Goal: Find specific page/section: Find specific page/section

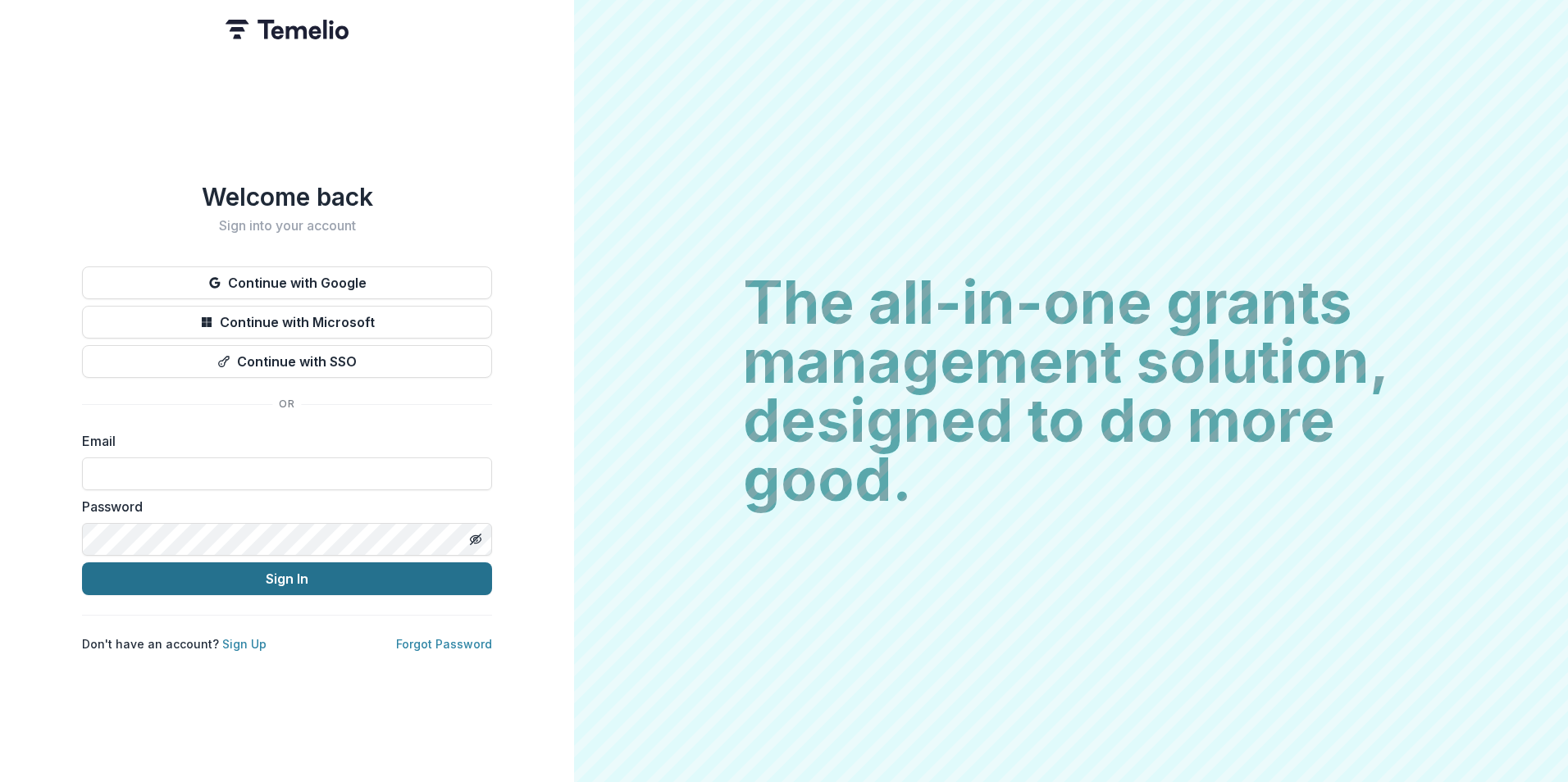
type input "**********"
click at [195, 575] on button "Sign In" at bounding box center [287, 578] width 410 height 32
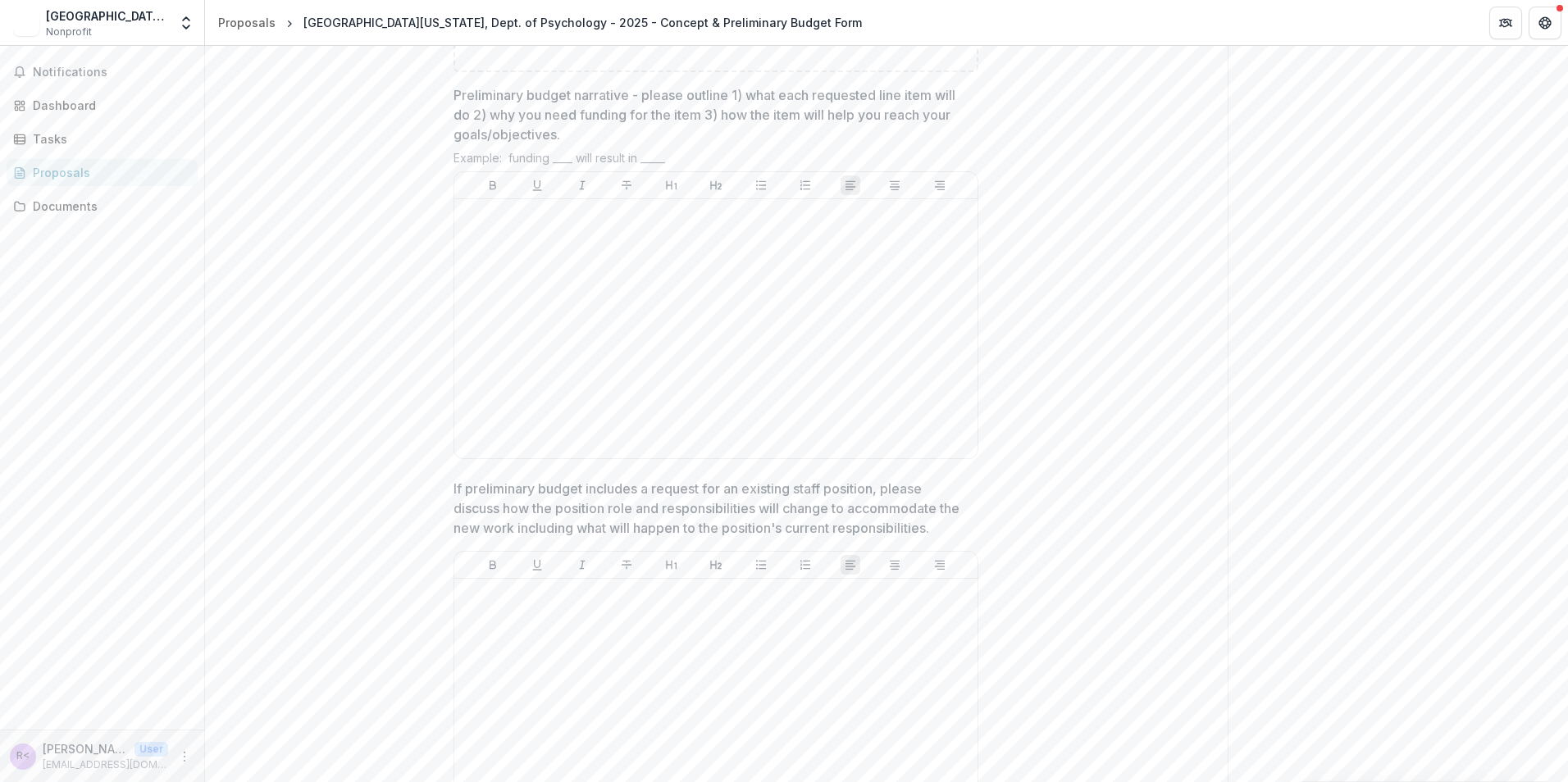
scroll to position [2352, 0]
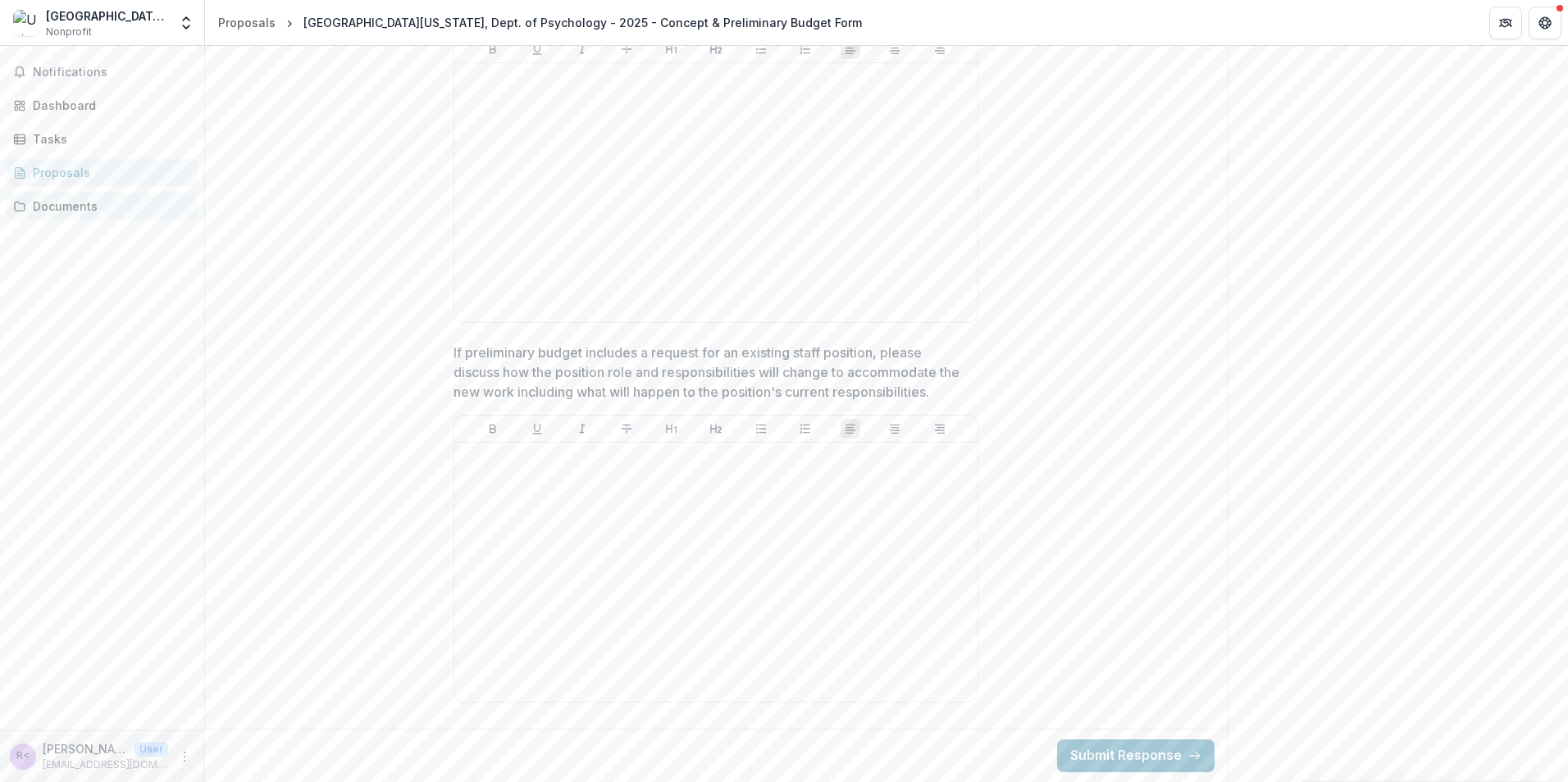
click at [49, 201] on div "Documents" at bounding box center [108, 206] width 151 height 17
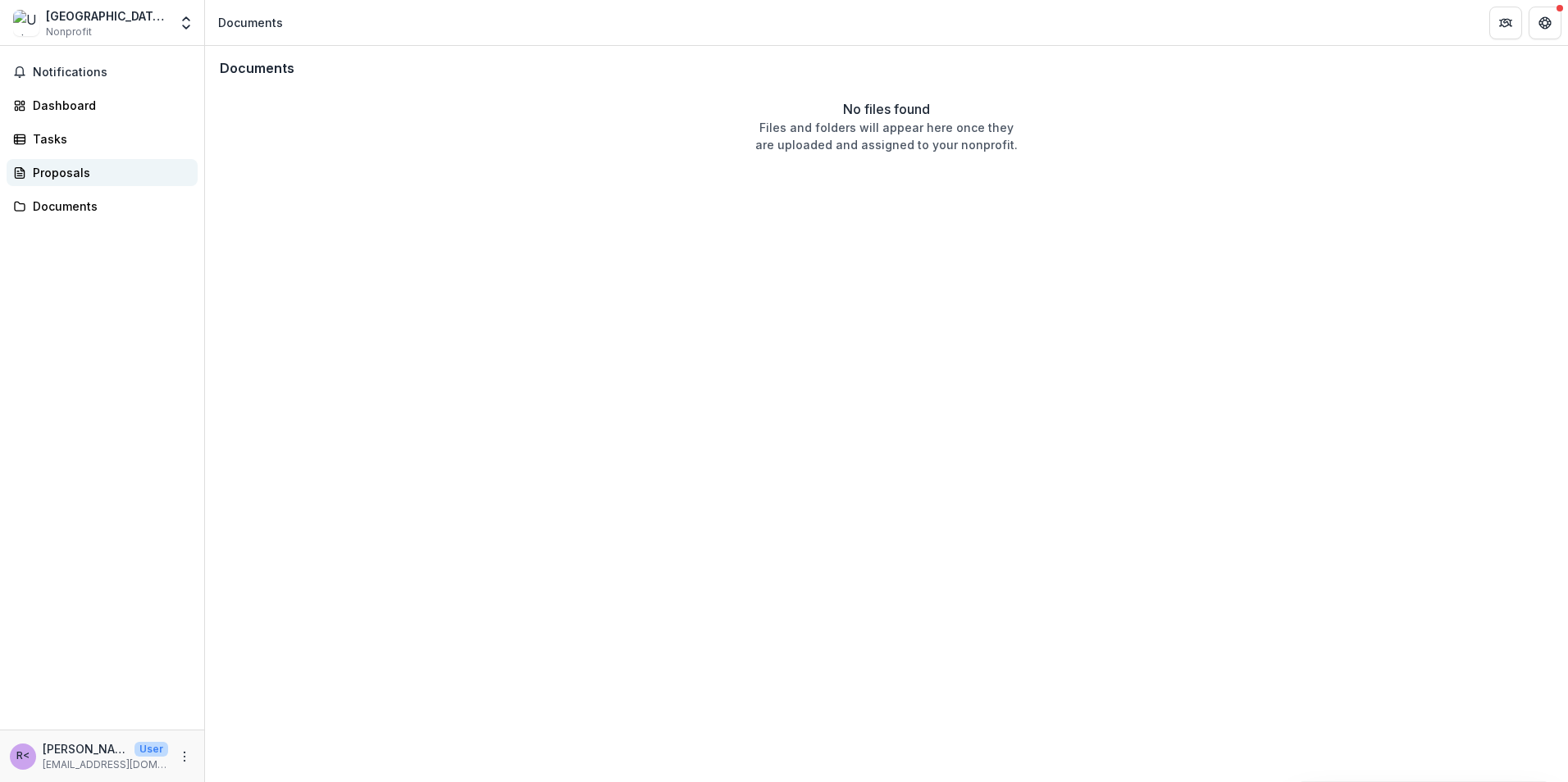
click at [52, 181] on link "Proposals" at bounding box center [102, 172] width 191 height 27
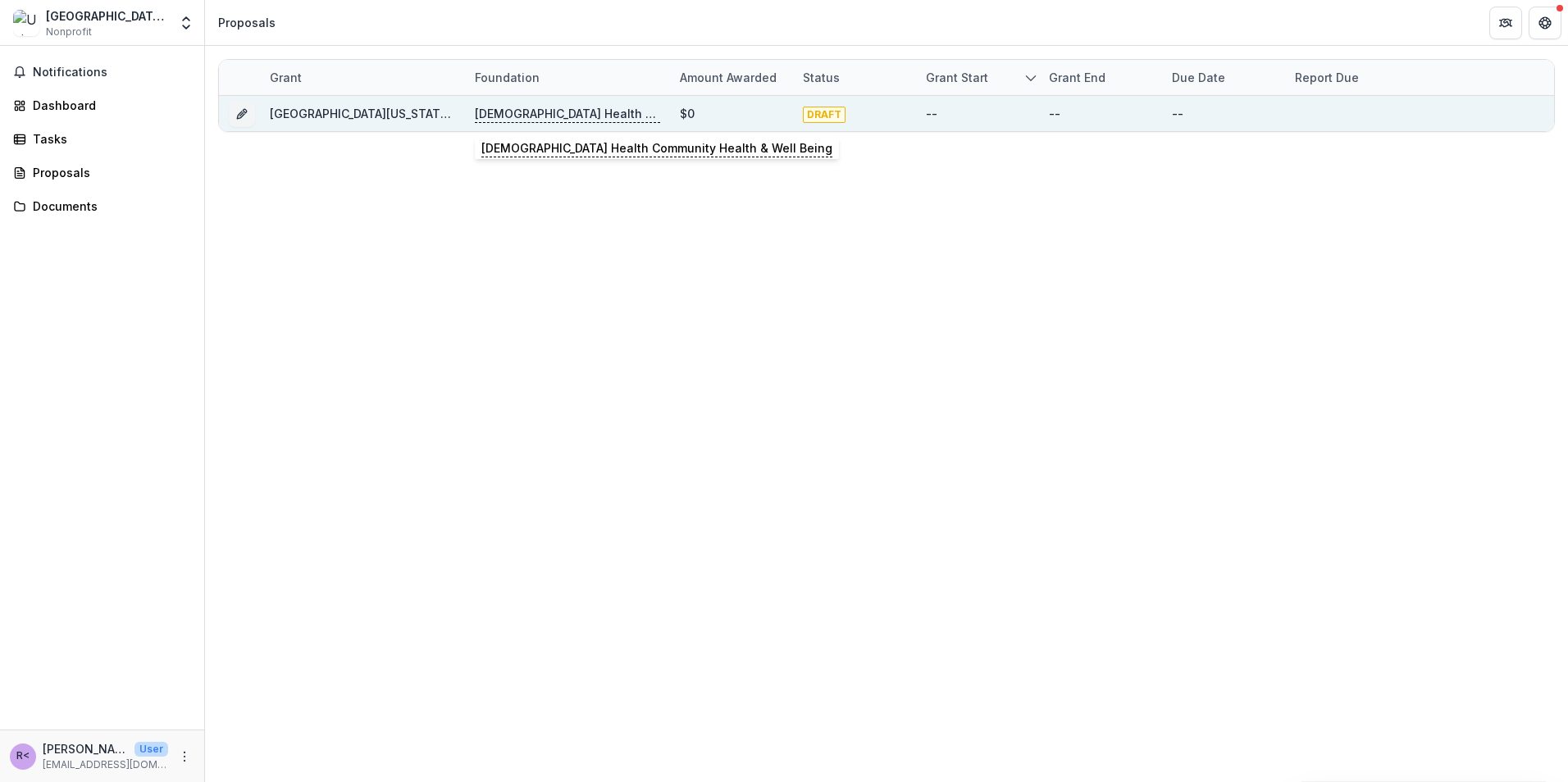
click at [562, 112] on p "[DEMOGRAPHIC_DATA] Health Community Health & Well Being" at bounding box center [567, 114] width 185 height 18
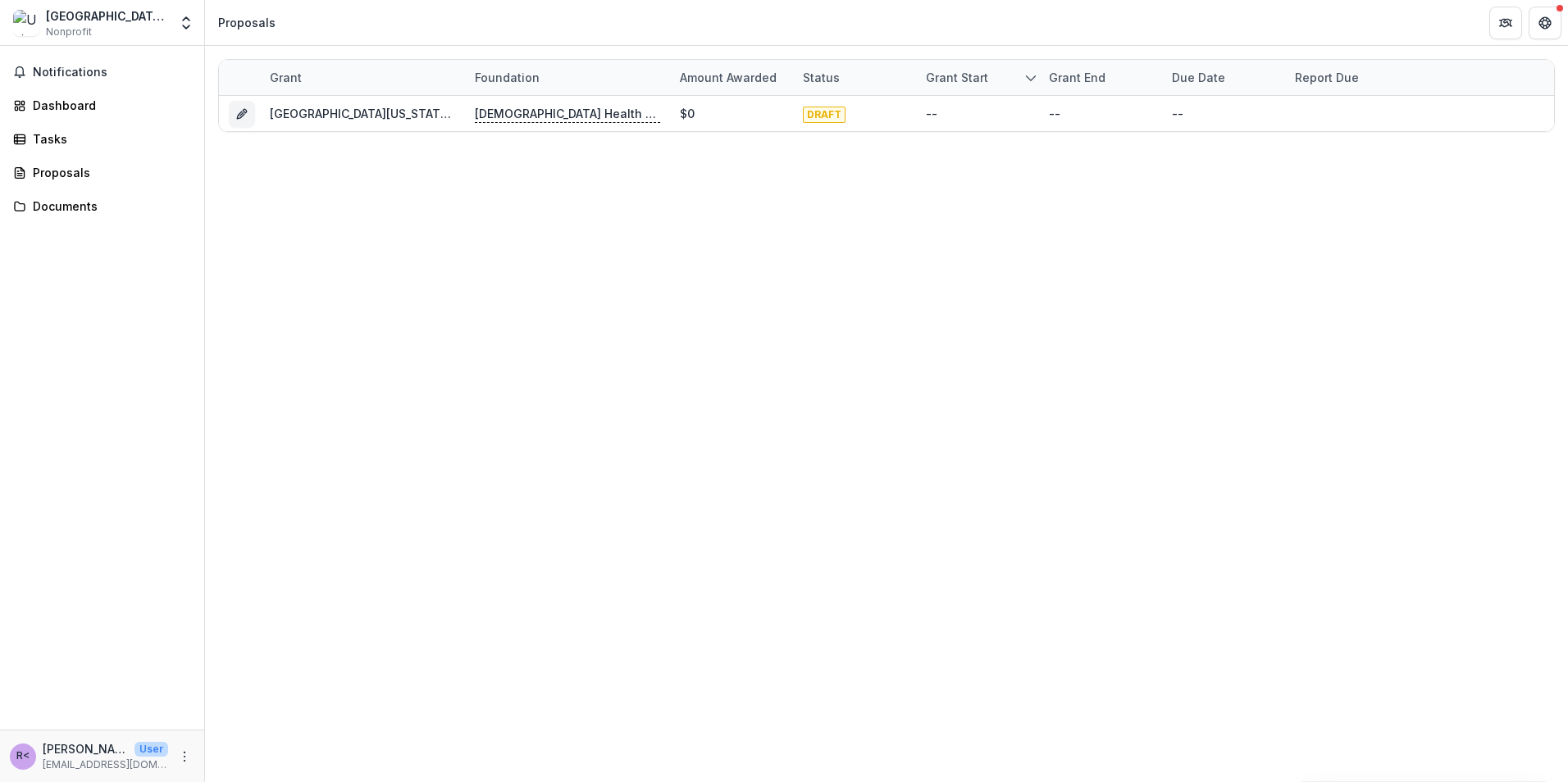
click at [284, 277] on div "Grant Foundation Amount awarded Status Grant start Grant end Due Date Report Du…" at bounding box center [886, 414] width 1363 height 736
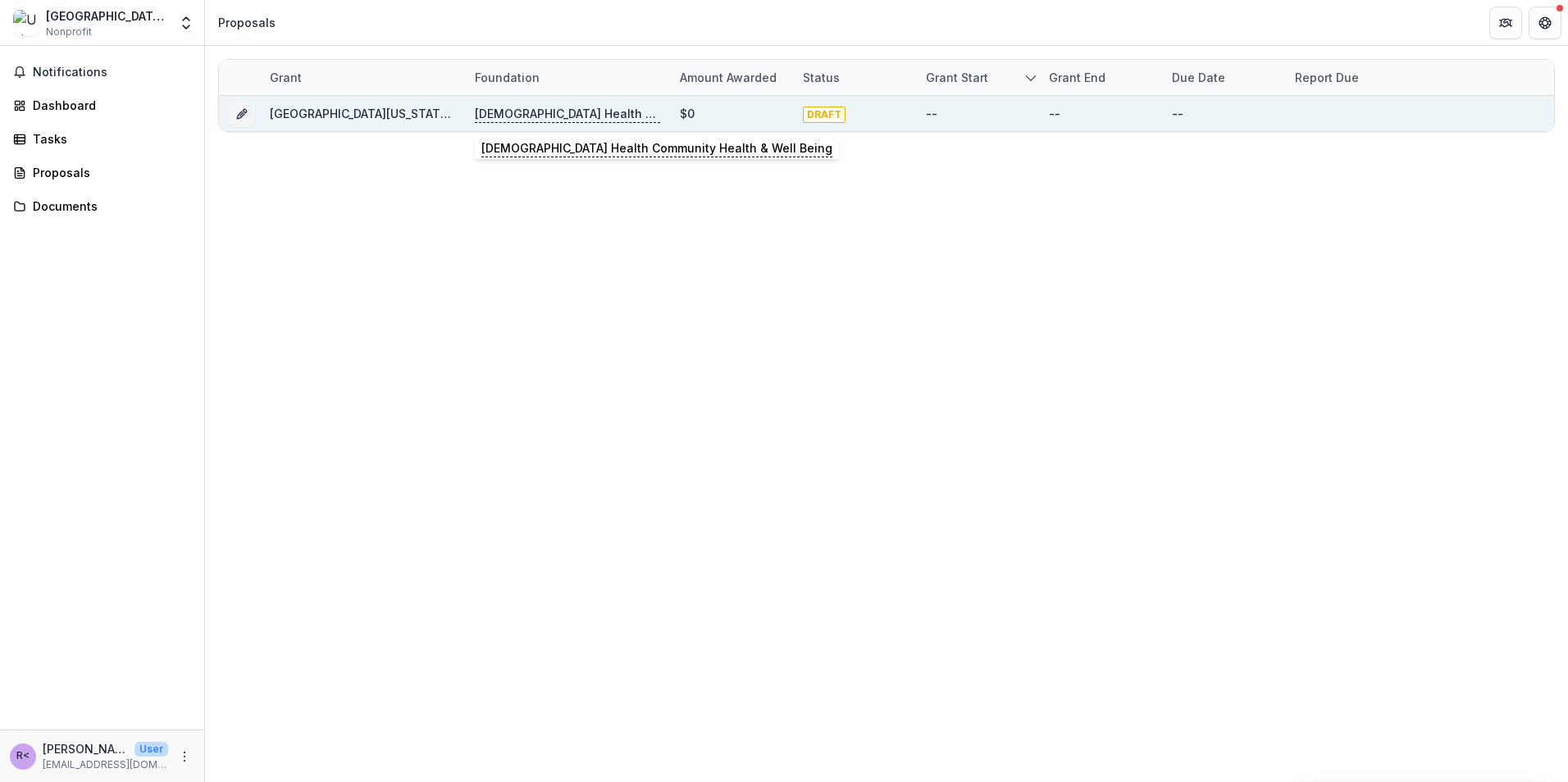
click at [554, 110] on p "[DEMOGRAPHIC_DATA] Health Community Health & Well Being" at bounding box center [567, 114] width 185 height 18
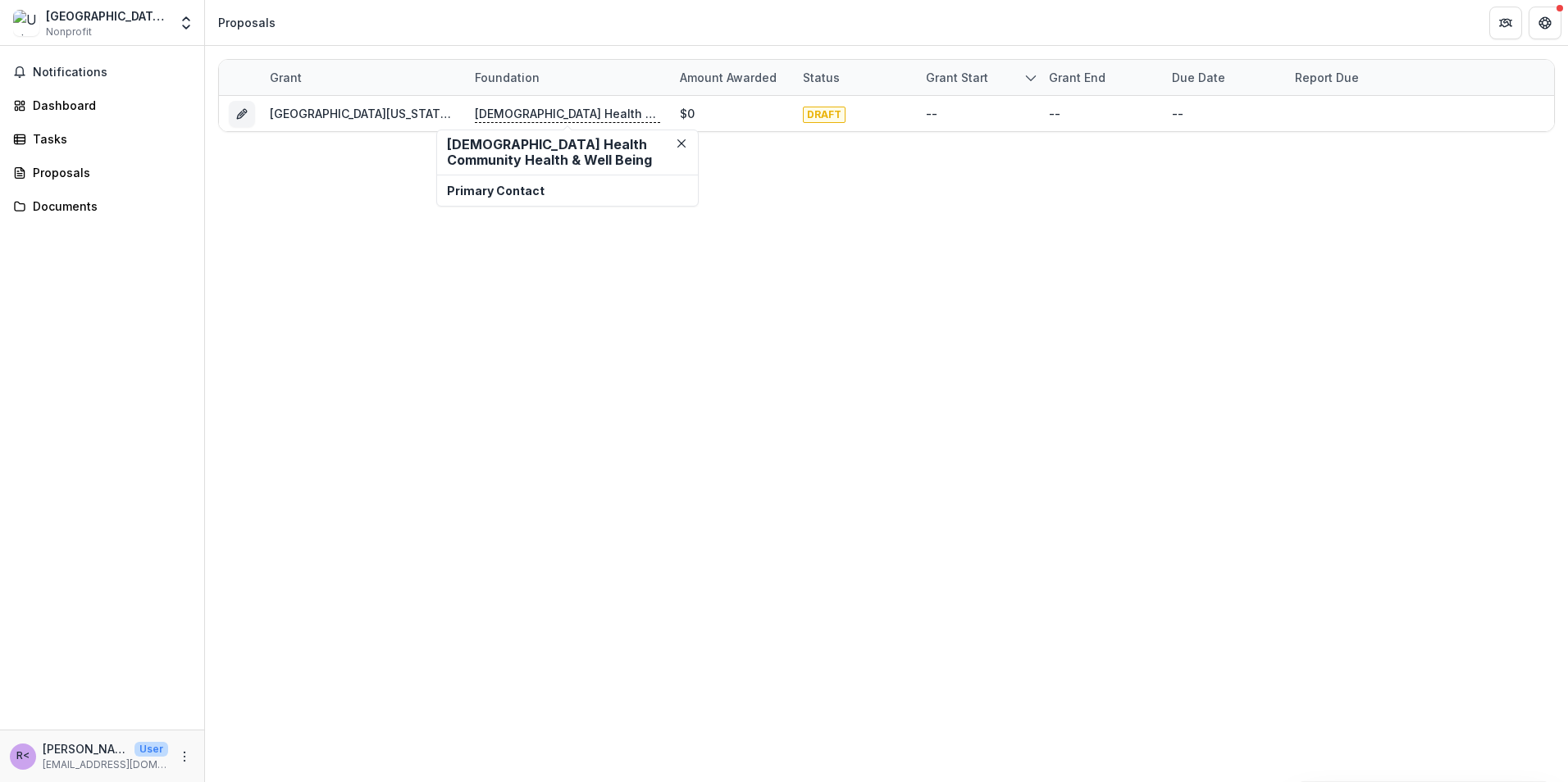
click at [491, 157] on h2 "[DEMOGRAPHIC_DATA] Health Community Health & Well Being" at bounding box center [567, 152] width 241 height 31
click at [272, 242] on div "Grant Foundation Amount awarded Status Grant start Grant end Due Date Report Du…" at bounding box center [886, 414] width 1363 height 736
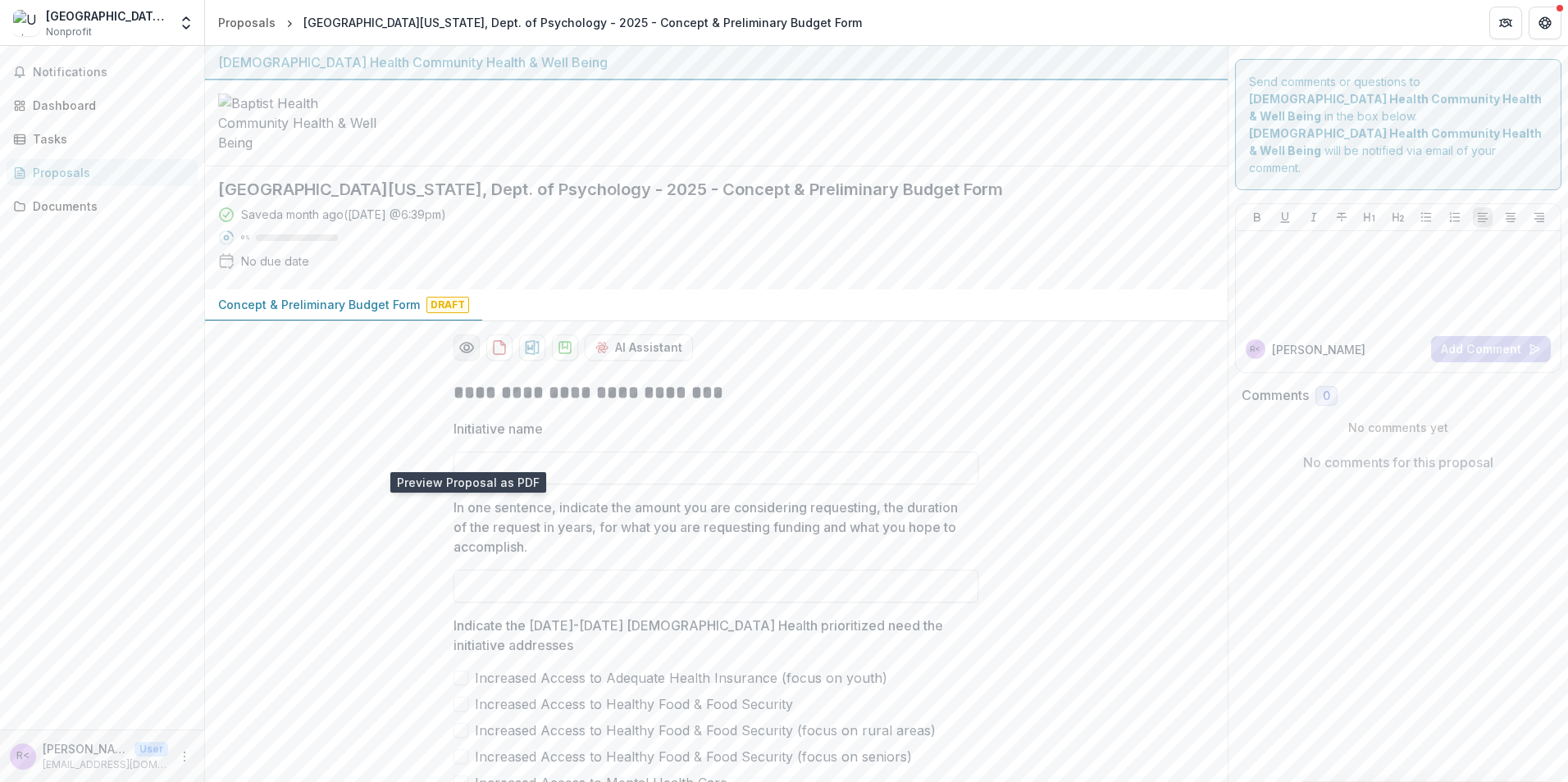
click at [462, 356] on icon "Preview 4d712717-abff-4f35-85a2-fc85d5bc9291-0.pdf" at bounding box center [466, 347] width 17 height 17
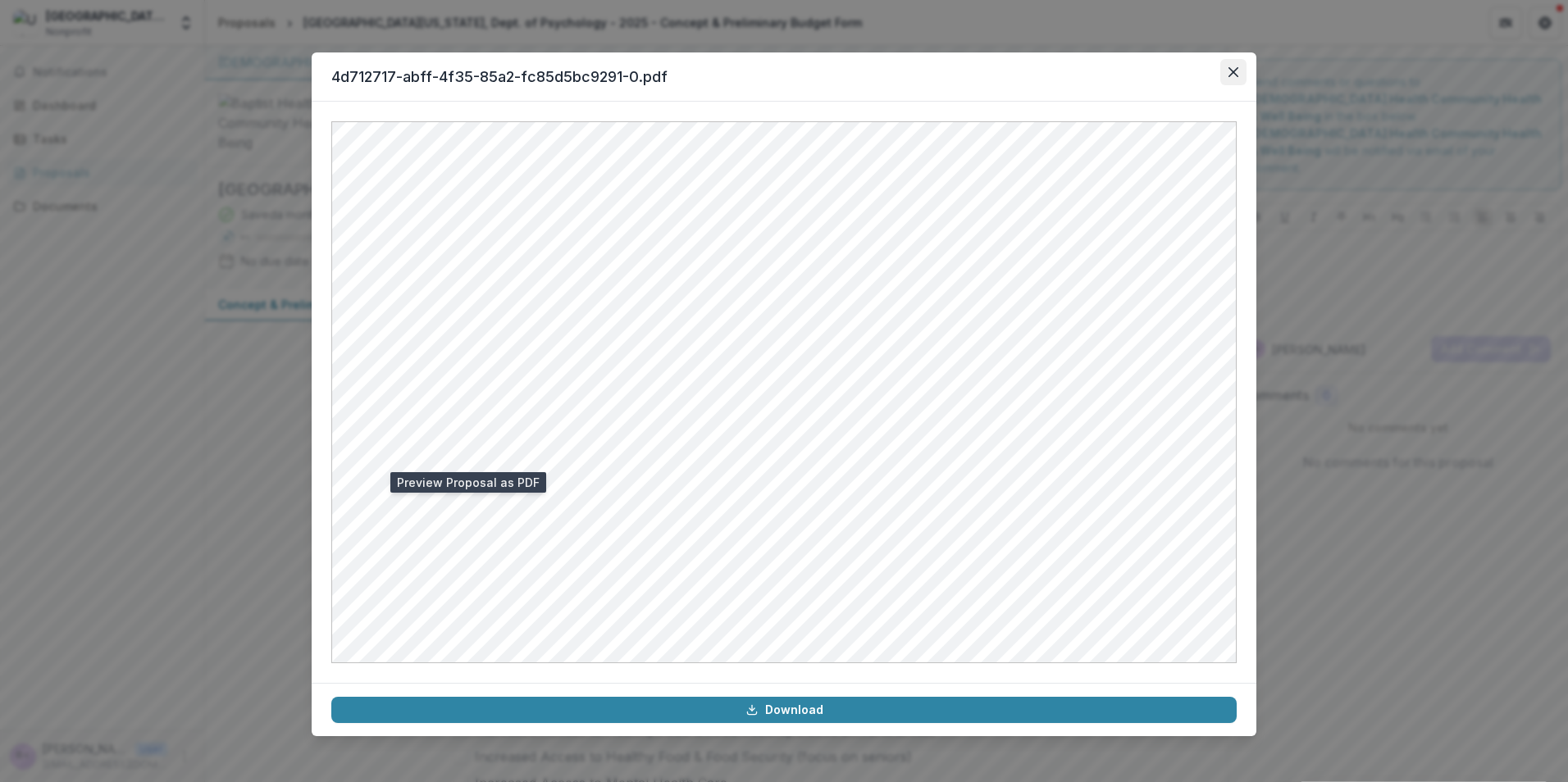
click at [1227, 77] on button "Close" at bounding box center [1234, 72] width 27 height 27
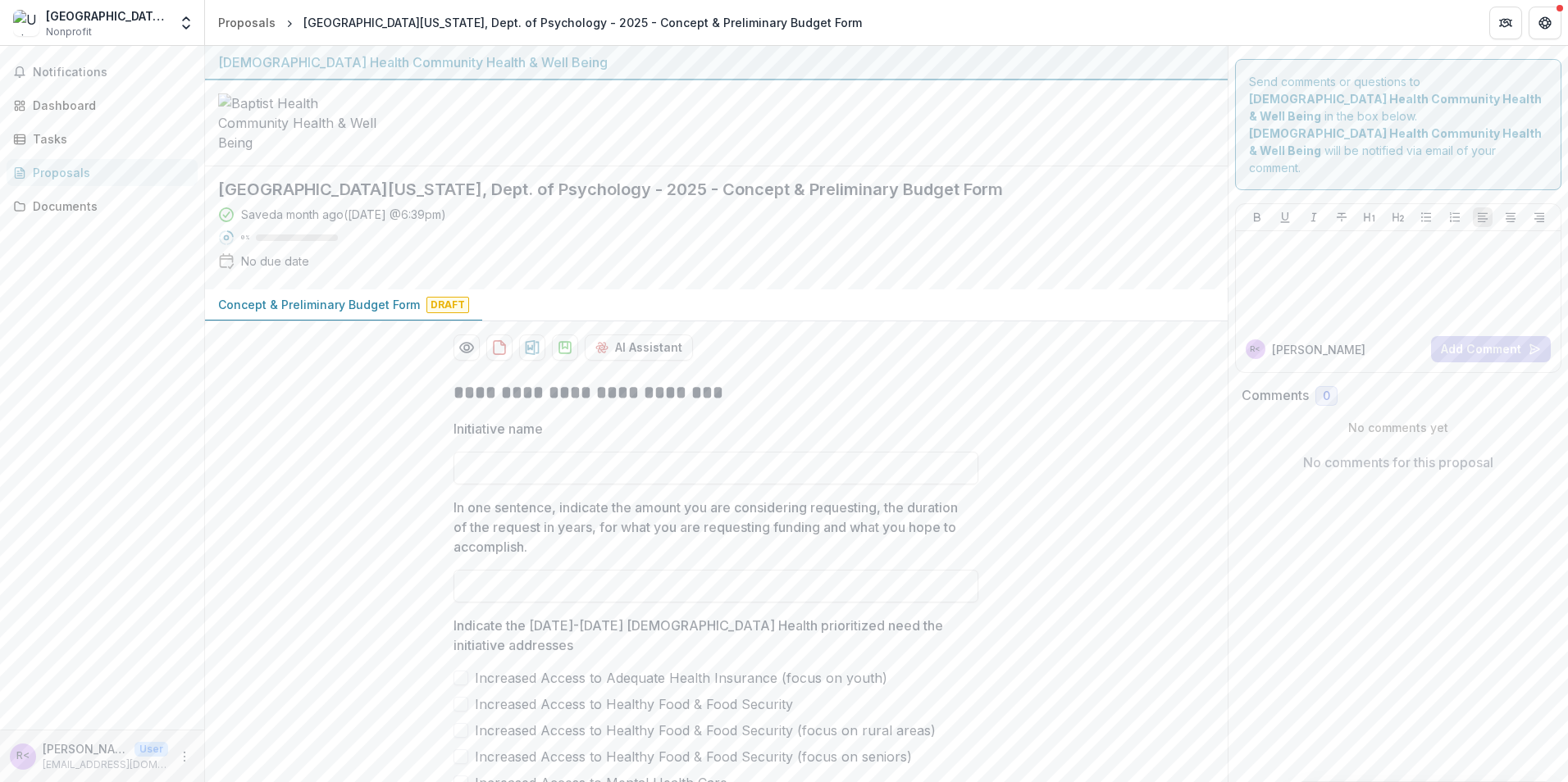
click at [446, 223] on div "Saved a month ago ( August 3, 2025 @ 6:39pm )" at bounding box center [343, 214] width 205 height 17
click at [80, 150] on link "Tasks" at bounding box center [102, 139] width 191 height 27
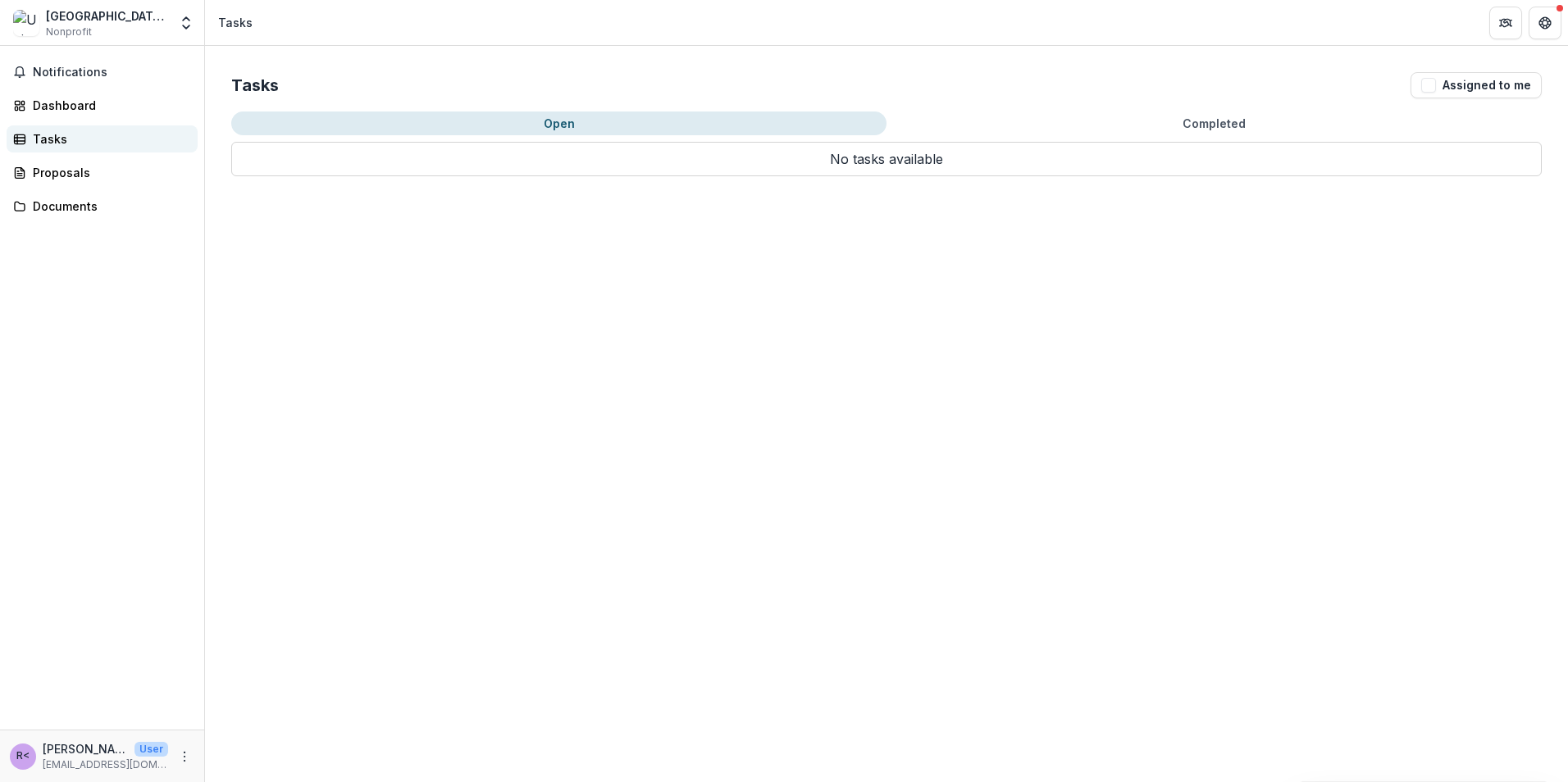
click at [87, 125] on link "Tasks" at bounding box center [102, 139] width 191 height 27
click at [63, 104] on div "Dashboard" at bounding box center [108, 105] width 151 height 17
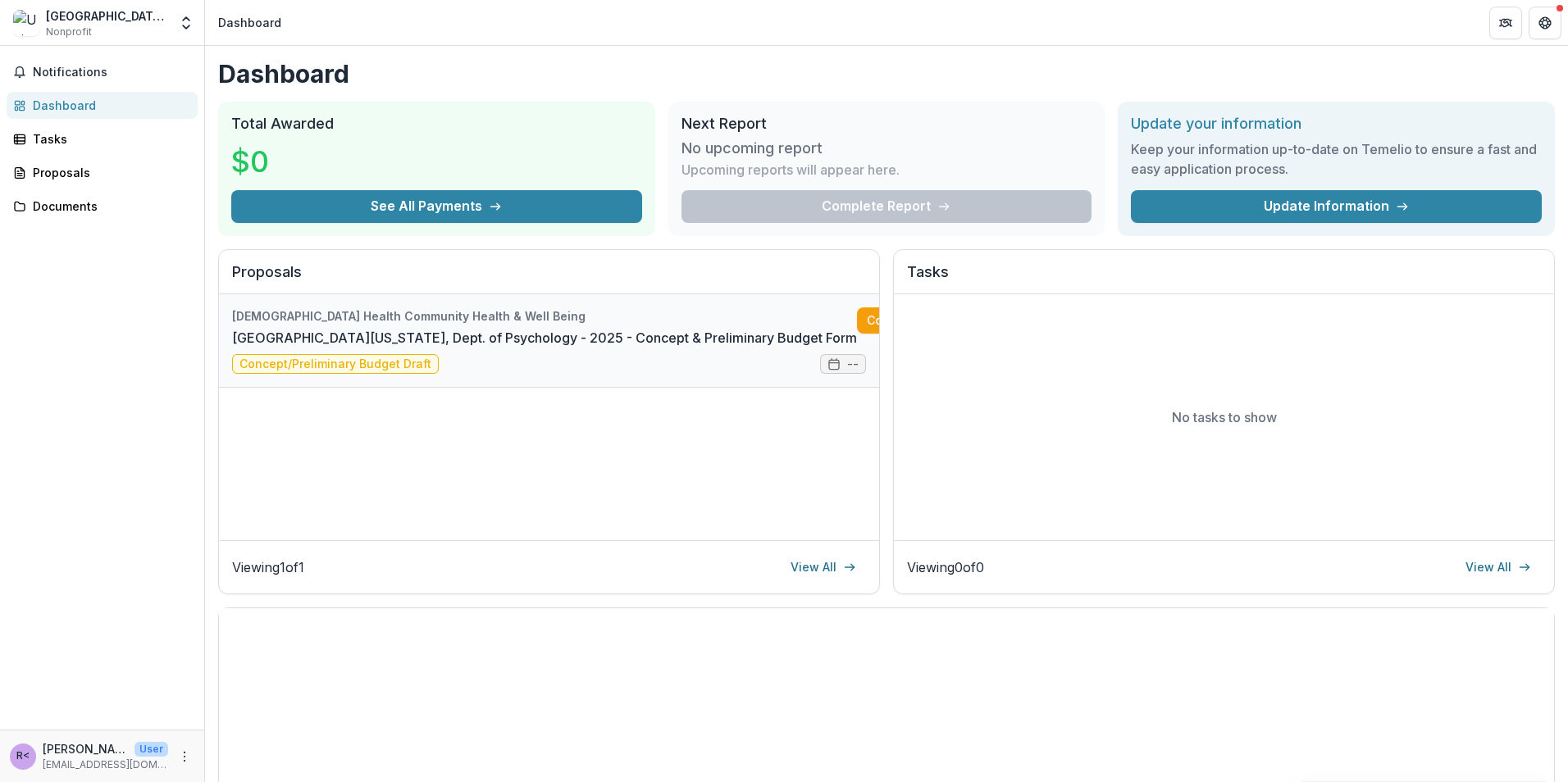
click at [703, 332] on link "[GEOGRAPHIC_DATA][US_STATE], Dept. of Psychology - 2025 - Concept & Preliminary…" at bounding box center [545, 337] width 625 height 20
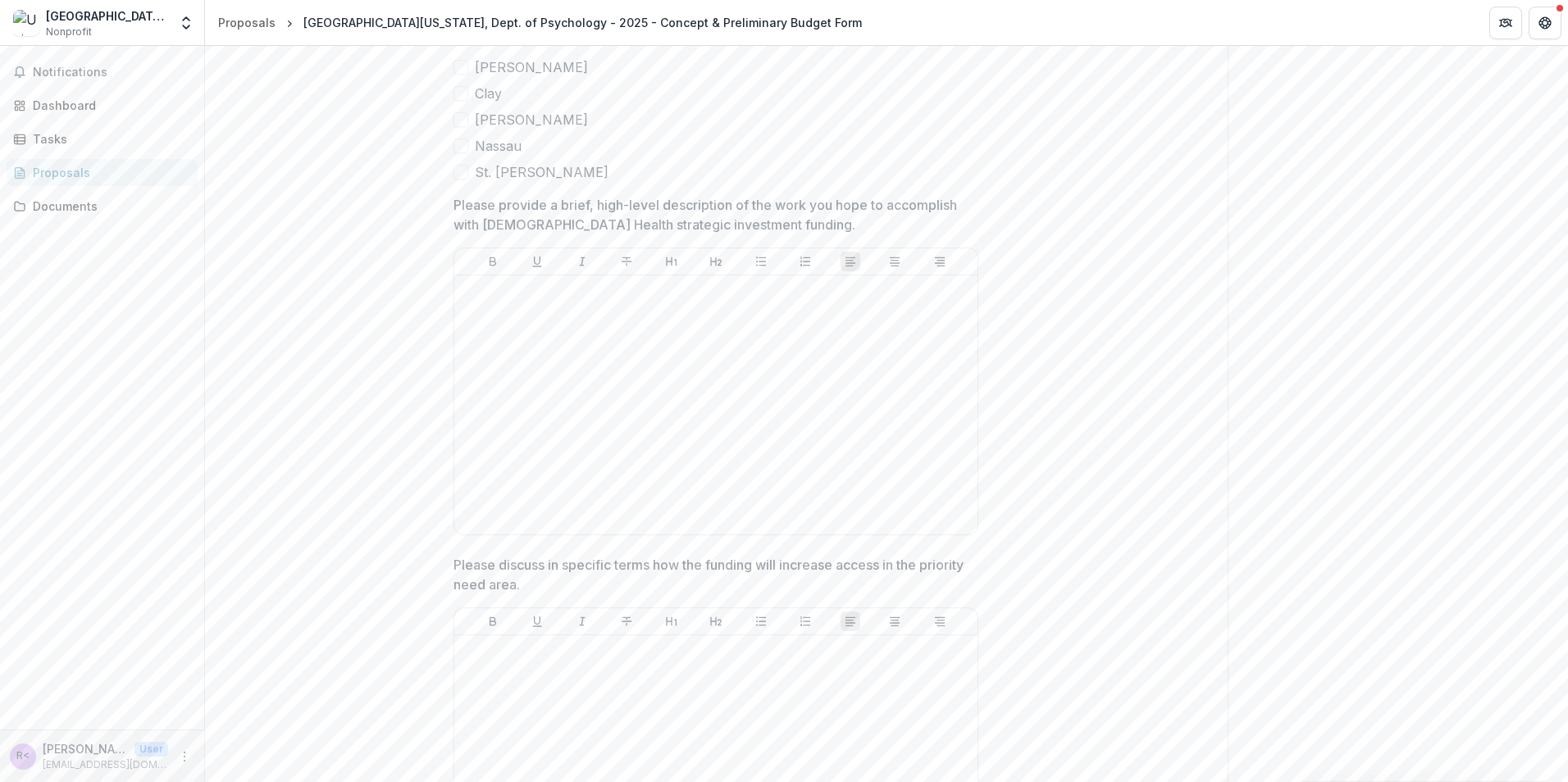
scroll to position [573, 0]
